Goal: Task Accomplishment & Management: Use online tool/utility

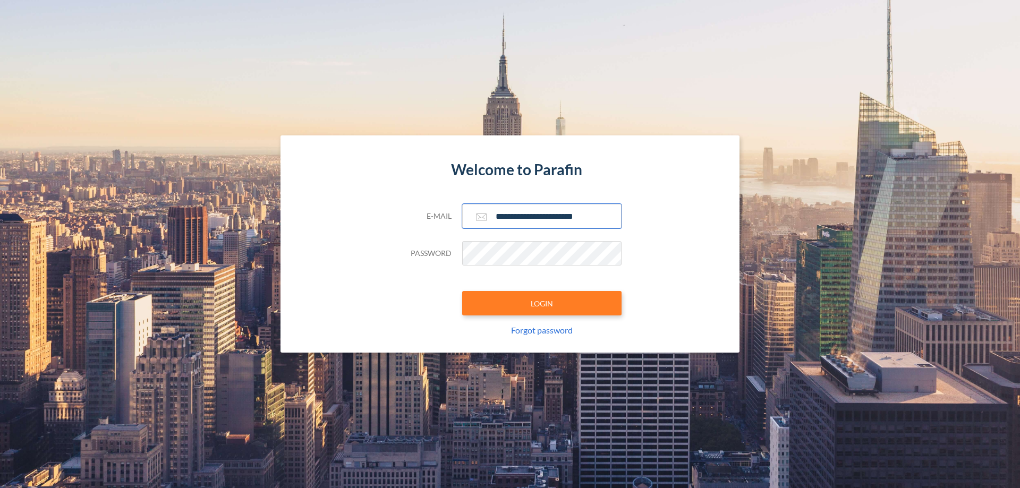
type input "**********"
click at [542, 303] on button "LOGIN" at bounding box center [541, 303] width 159 height 24
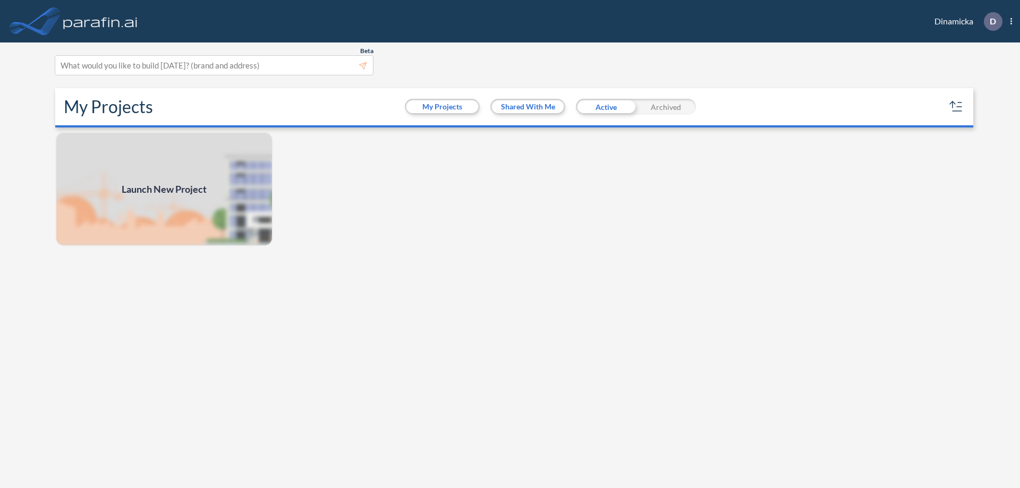
scroll to position [3, 0]
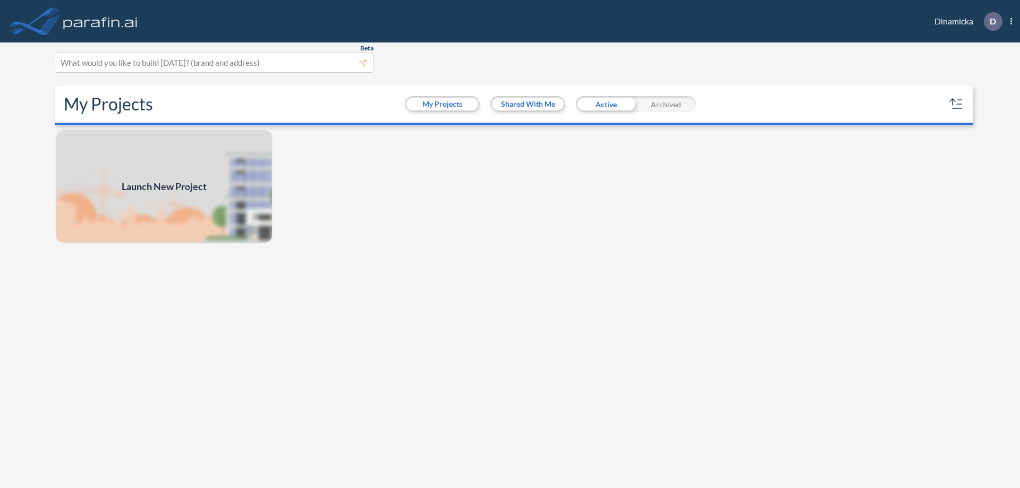
click at [164, 186] on span "Launch New Project" at bounding box center [164, 187] width 85 height 14
